Goal: Obtain resource: Obtain resource

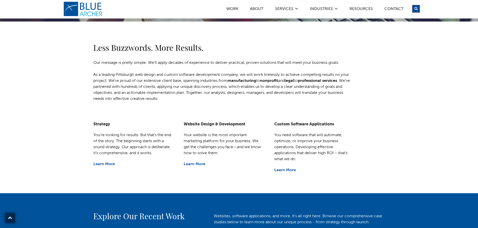
scroll to position [150, 0]
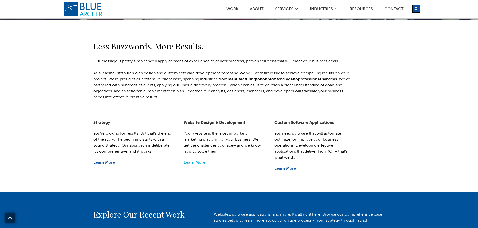
click at [200, 163] on link "Learn More" at bounding box center [195, 163] width 22 height 4
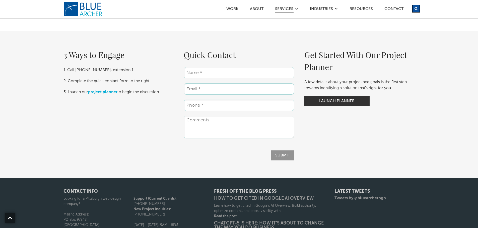
scroll to position [652, 0]
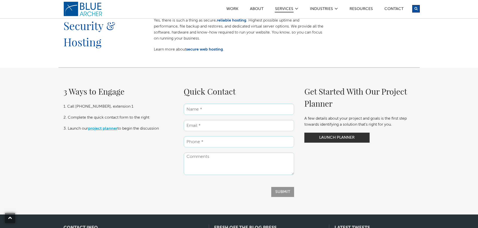
click at [106, 130] on link "project planner" at bounding box center [102, 129] width 29 height 4
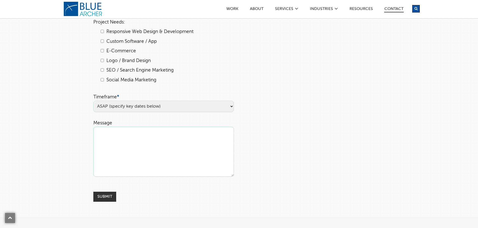
scroll to position [226, 0]
